Goal: Task Accomplishment & Management: Manage account settings

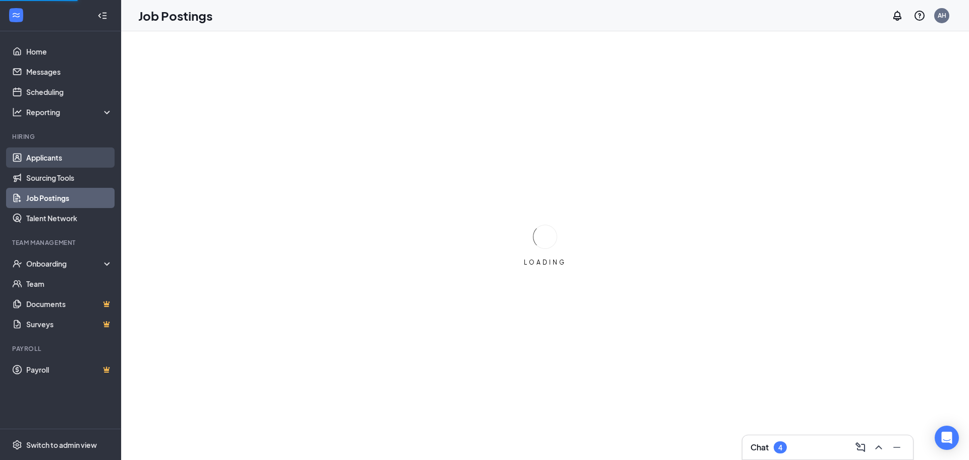
click at [63, 161] on link "Applicants" at bounding box center [69, 157] width 86 height 20
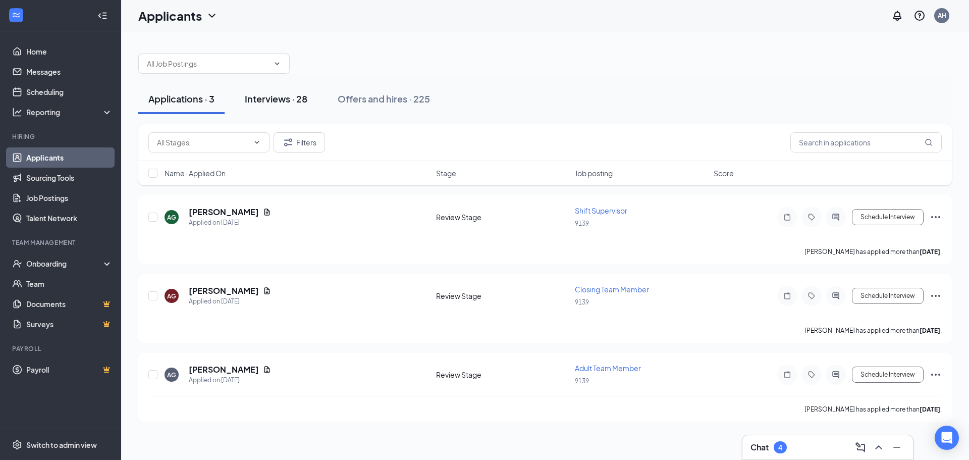
click at [257, 98] on div "Interviews · 28" at bounding box center [276, 98] width 63 height 13
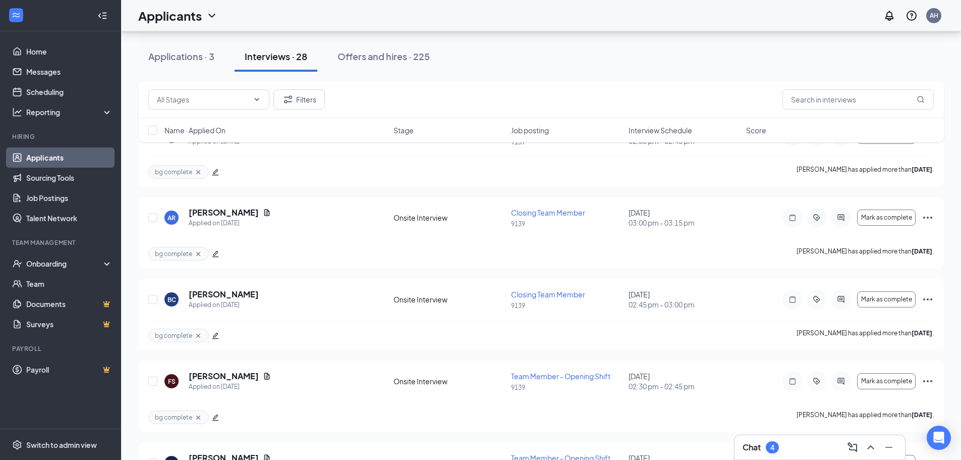
scroll to position [1009, 0]
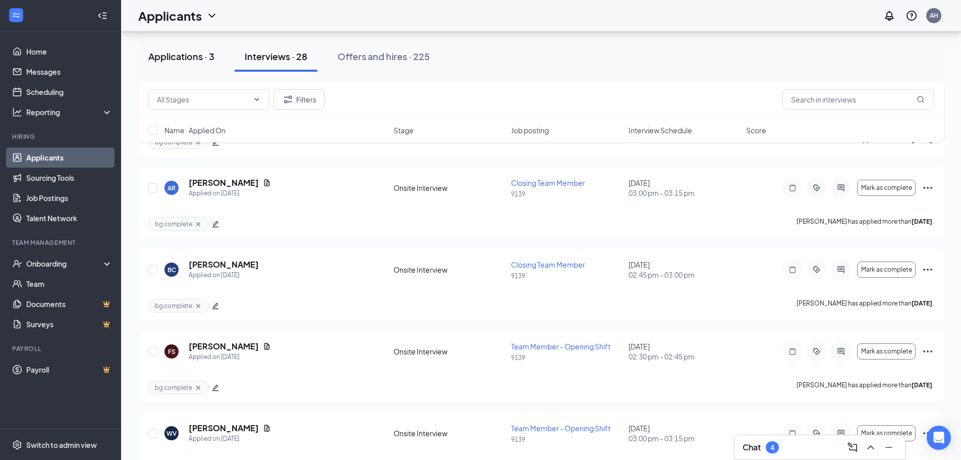
click at [190, 53] on div "Applications · 3" at bounding box center [181, 56] width 66 height 13
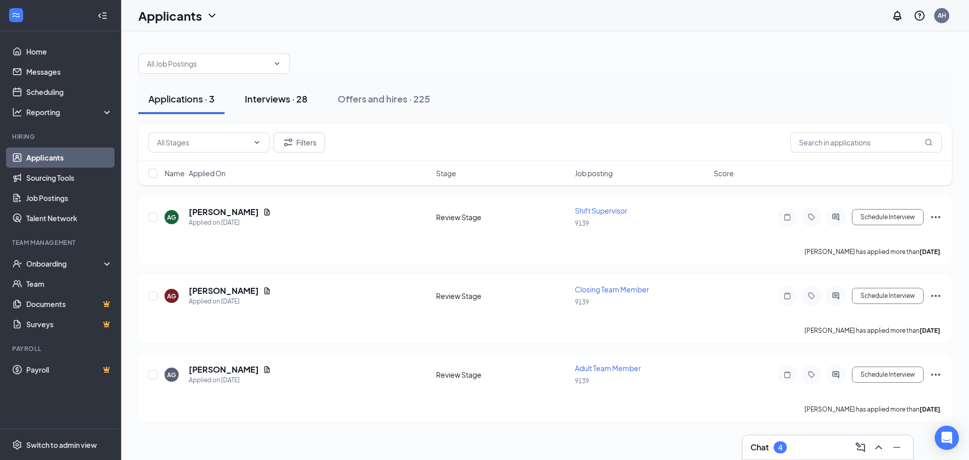
click at [287, 97] on div "Interviews · 28" at bounding box center [276, 98] width 63 height 13
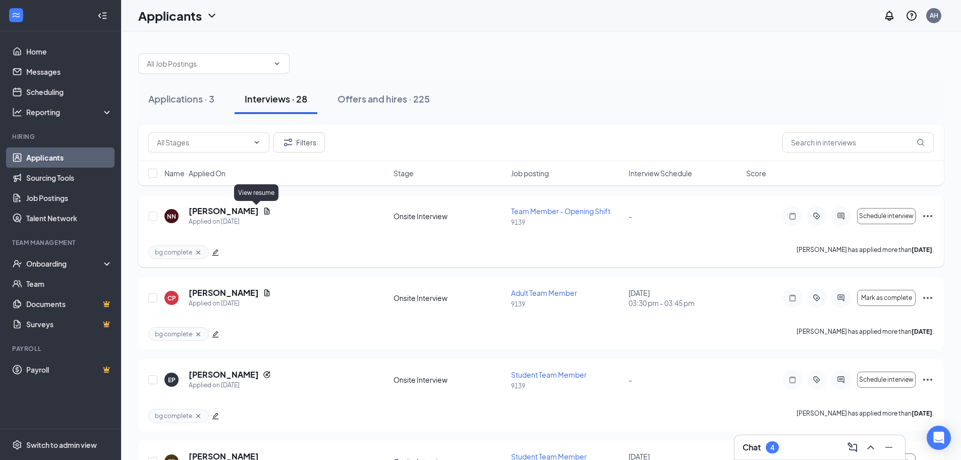
click at [263, 212] on icon "Document" at bounding box center [267, 211] width 8 height 8
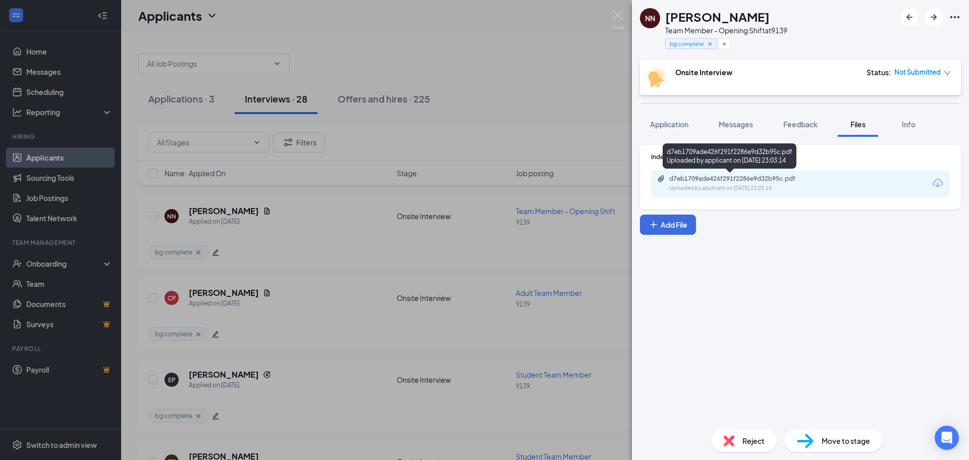
click at [739, 183] on div "d7eb1709ade426f291f2286e9d32b95c.pdf Uploaded by applicant on [DATE] 23:03:14" at bounding box center [738, 184] width 163 height 18
click at [748, 436] on span "Reject" at bounding box center [753, 440] width 22 height 11
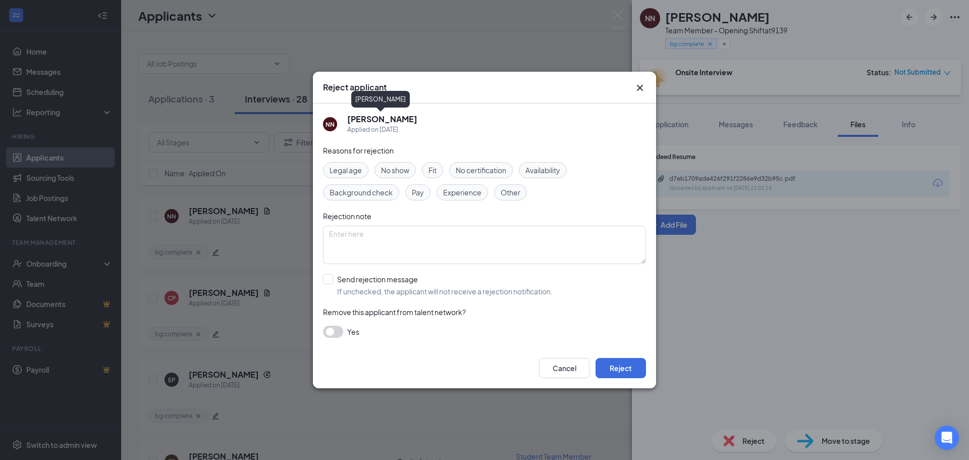
drag, startPoint x: 414, startPoint y: 123, endPoint x: 348, endPoint y: 122, distance: 66.6
click at [348, 122] on div "NN [PERSON_NAME] Applied on [DATE]" at bounding box center [484, 124] width 323 height 21
copy h5 "[PERSON_NAME]"
click at [627, 368] on button "Reject" at bounding box center [620, 368] width 50 height 20
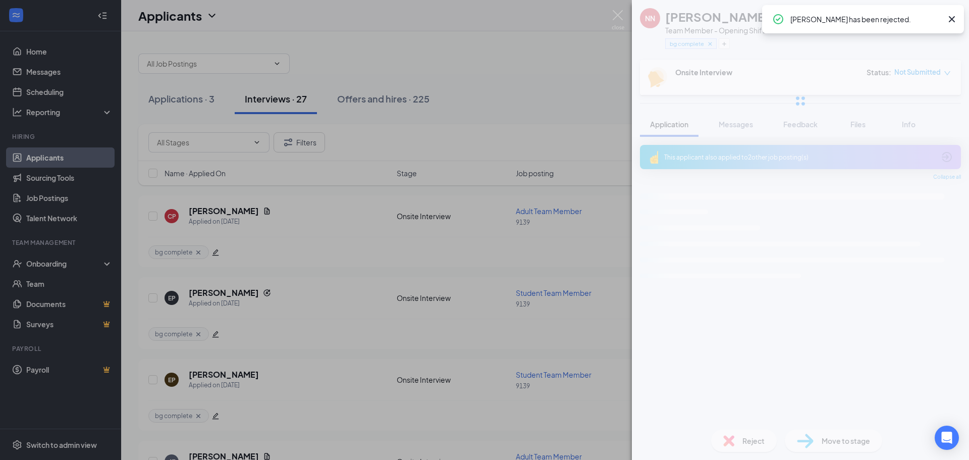
click at [618, 18] on img at bounding box center [618, 20] width 13 height 20
